Goal: Find specific page/section: Find specific page/section

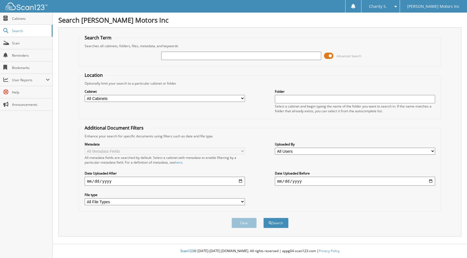
click at [220, 57] on input "text" at bounding box center [241, 56] width 160 height 8
type input "559136"
click at [331, 56] on span at bounding box center [328, 56] width 9 height 8
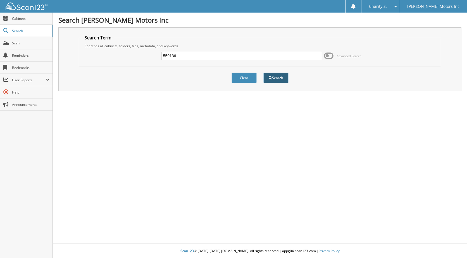
click at [282, 78] on button "Search" at bounding box center [275, 78] width 25 height 10
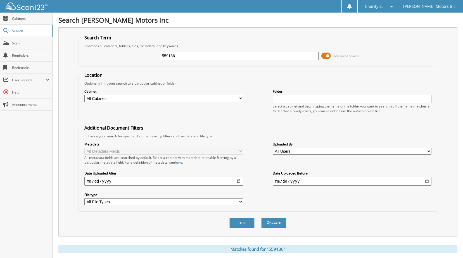
click at [324, 56] on span at bounding box center [325, 56] width 9 height 8
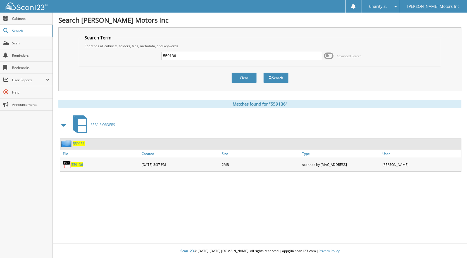
drag, startPoint x: 72, startPoint y: 165, endPoint x: 76, endPoint y: 166, distance: 4.2
click at [72, 165] on span "559136" at bounding box center [77, 164] width 12 height 5
